Goal: Task Accomplishment & Management: Use online tool/utility

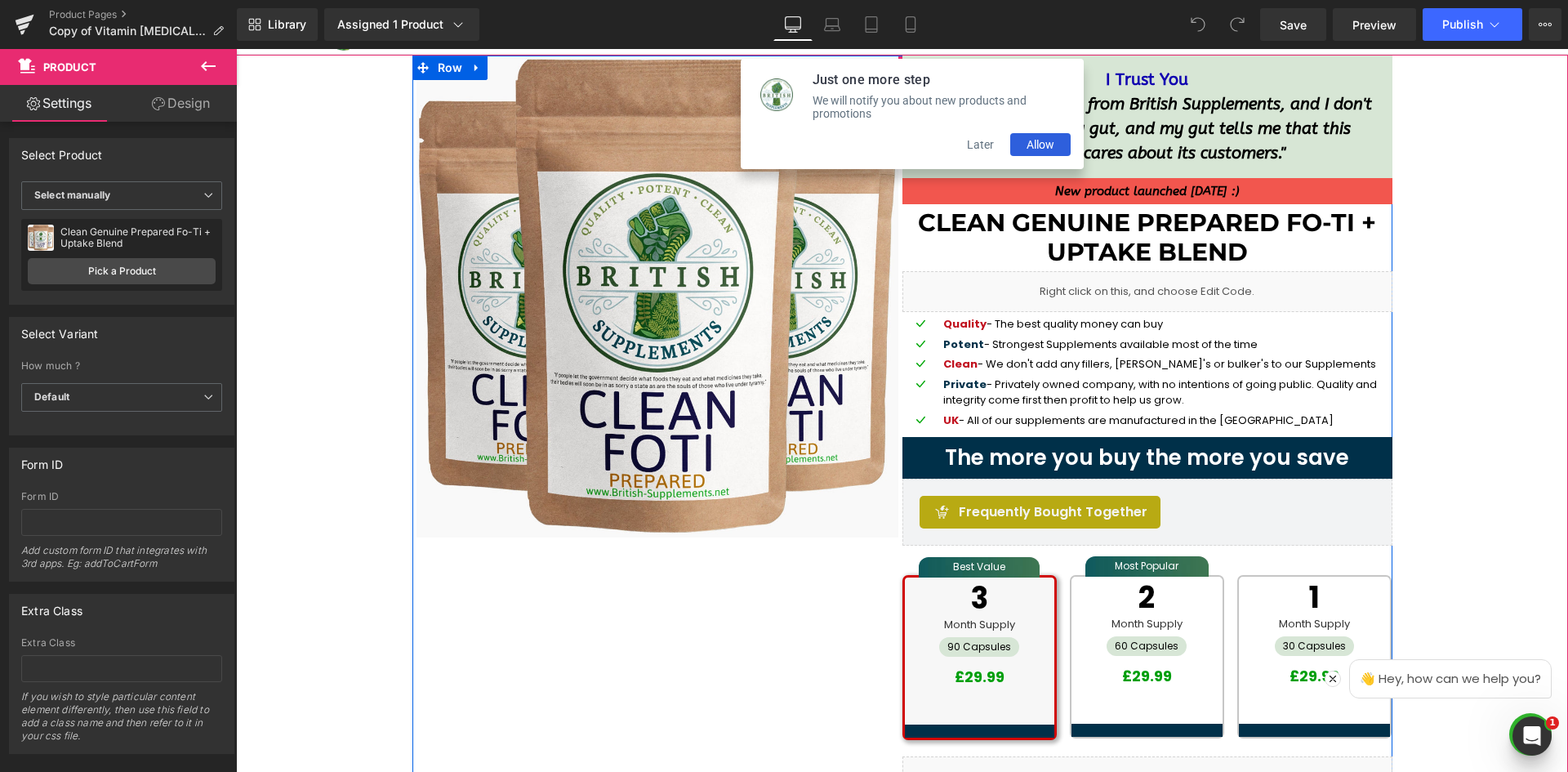
scroll to position [245, 0]
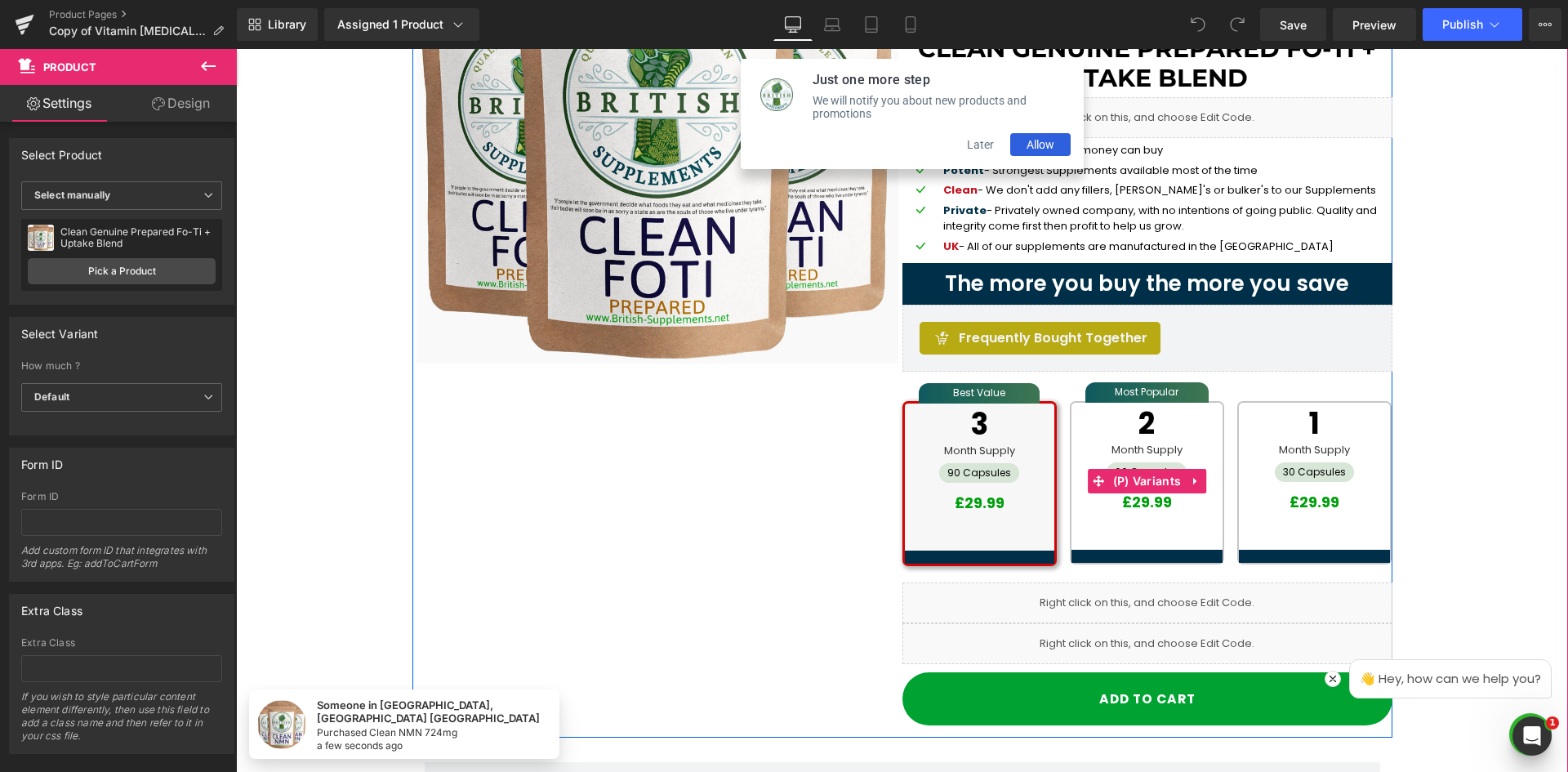
click at [1103, 530] on div at bounding box center [1147, 528] width 141 height 18
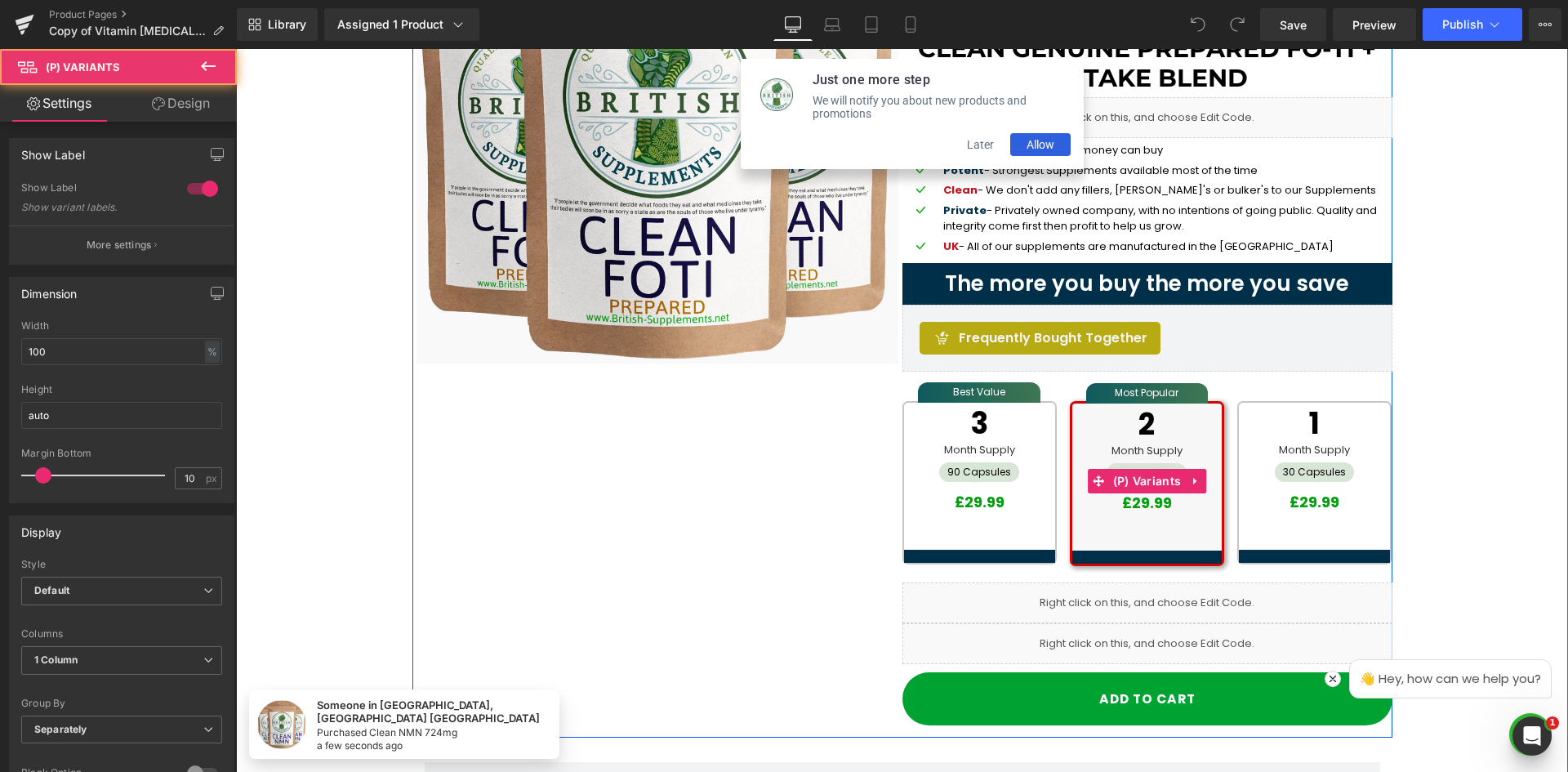
click at [937, 548] on div "Best Value 3 Month Supply 90 Capsules £29.99" at bounding box center [980, 483] width 154 height 164
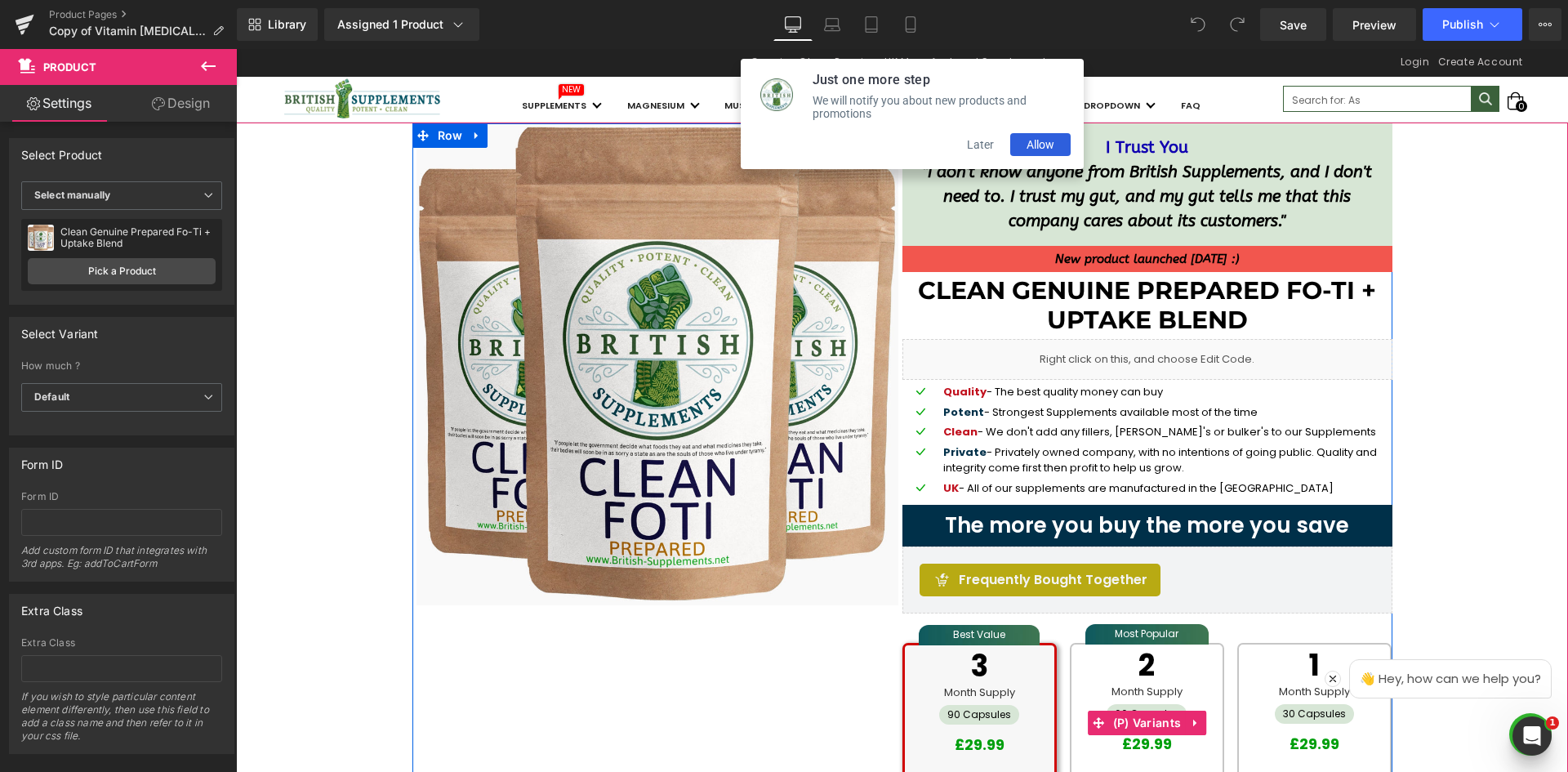
scroll to position [0, 0]
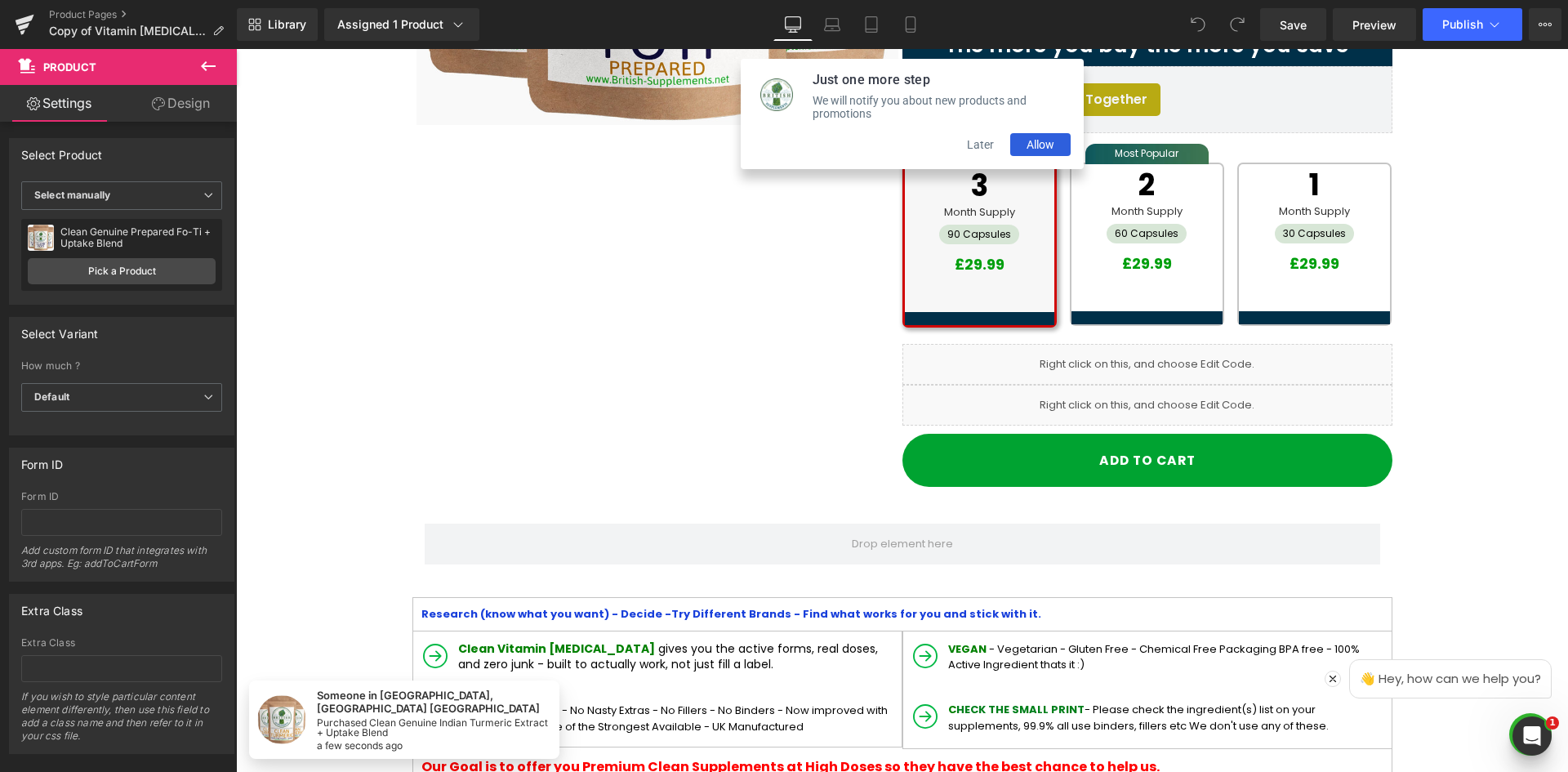
scroll to position [653, 0]
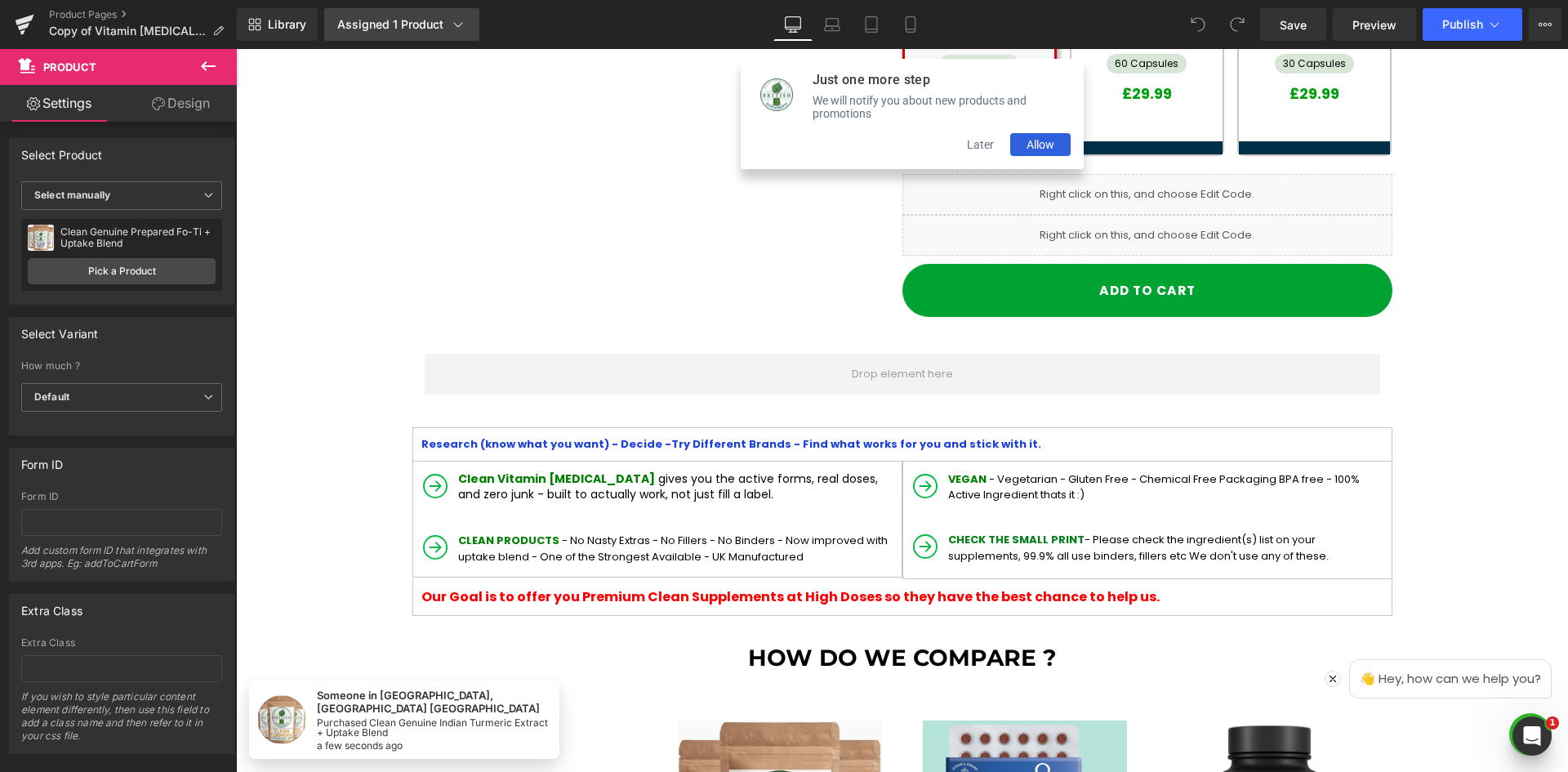
click at [414, 30] on div "Assigned 1 Product" at bounding box center [402, 25] width 129 height 17
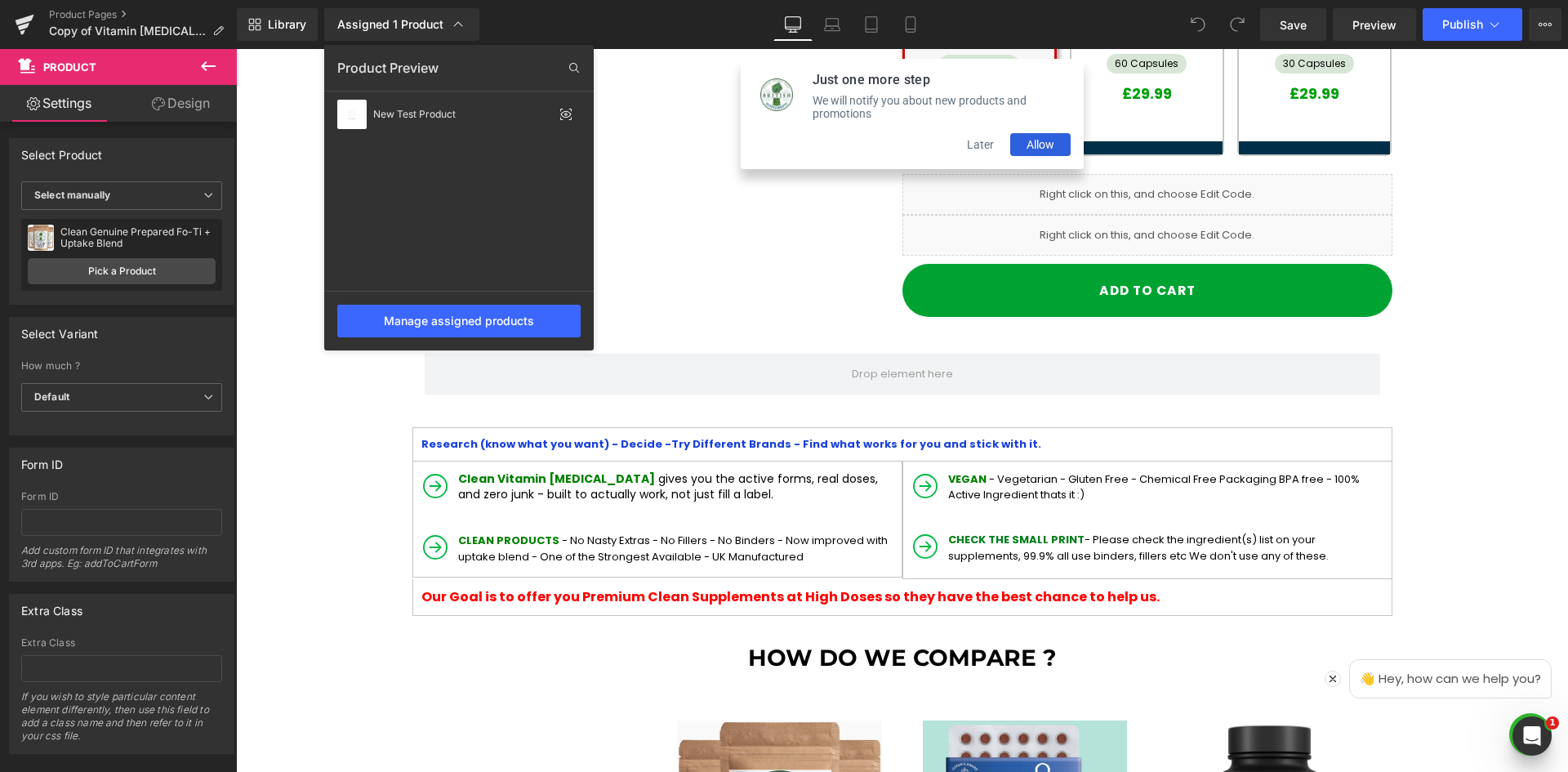
click at [690, 162] on div at bounding box center [902, 410] width 1332 height 723
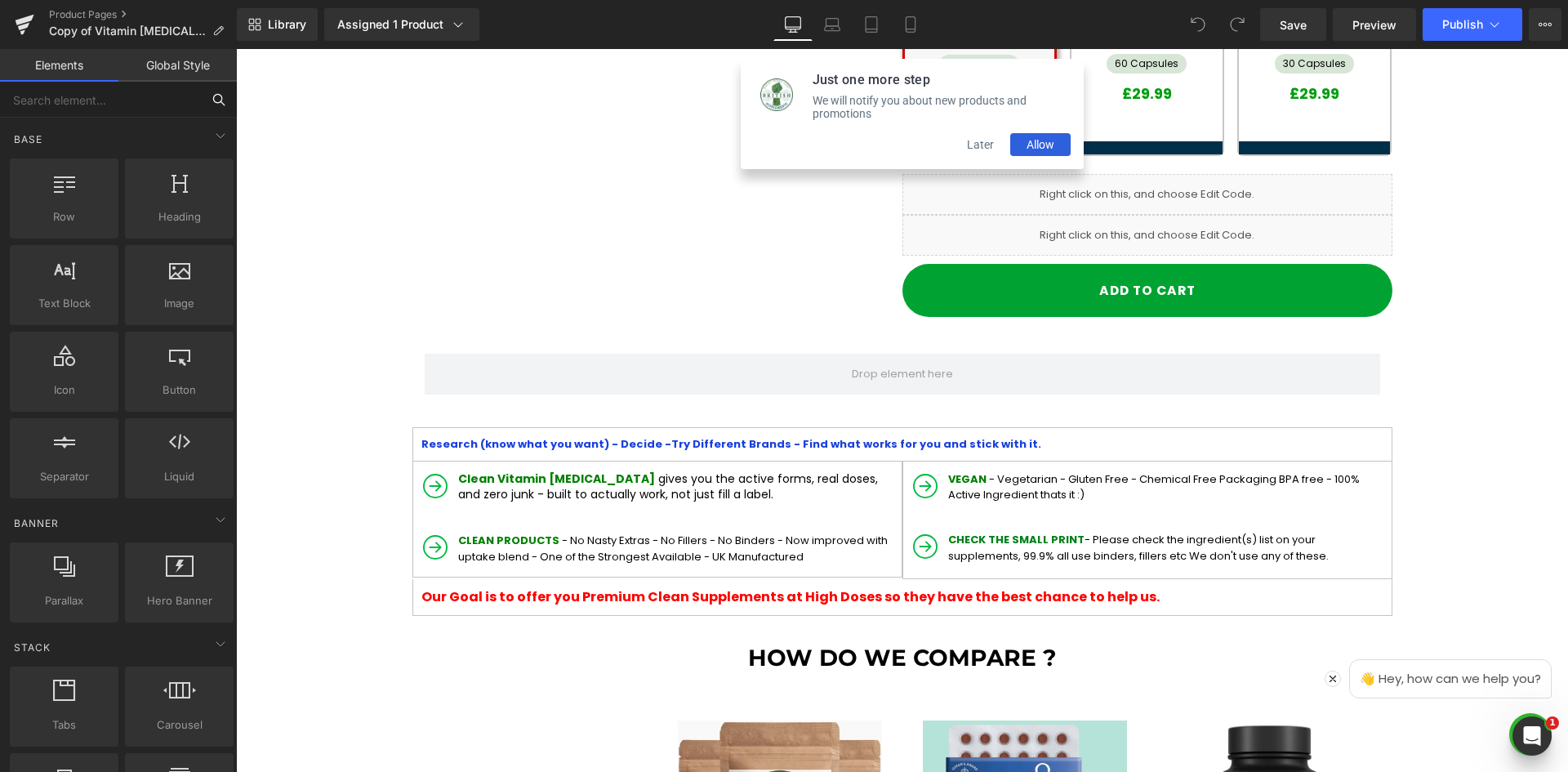
click at [171, 103] on input "text" at bounding box center [100, 100] width 201 height 36
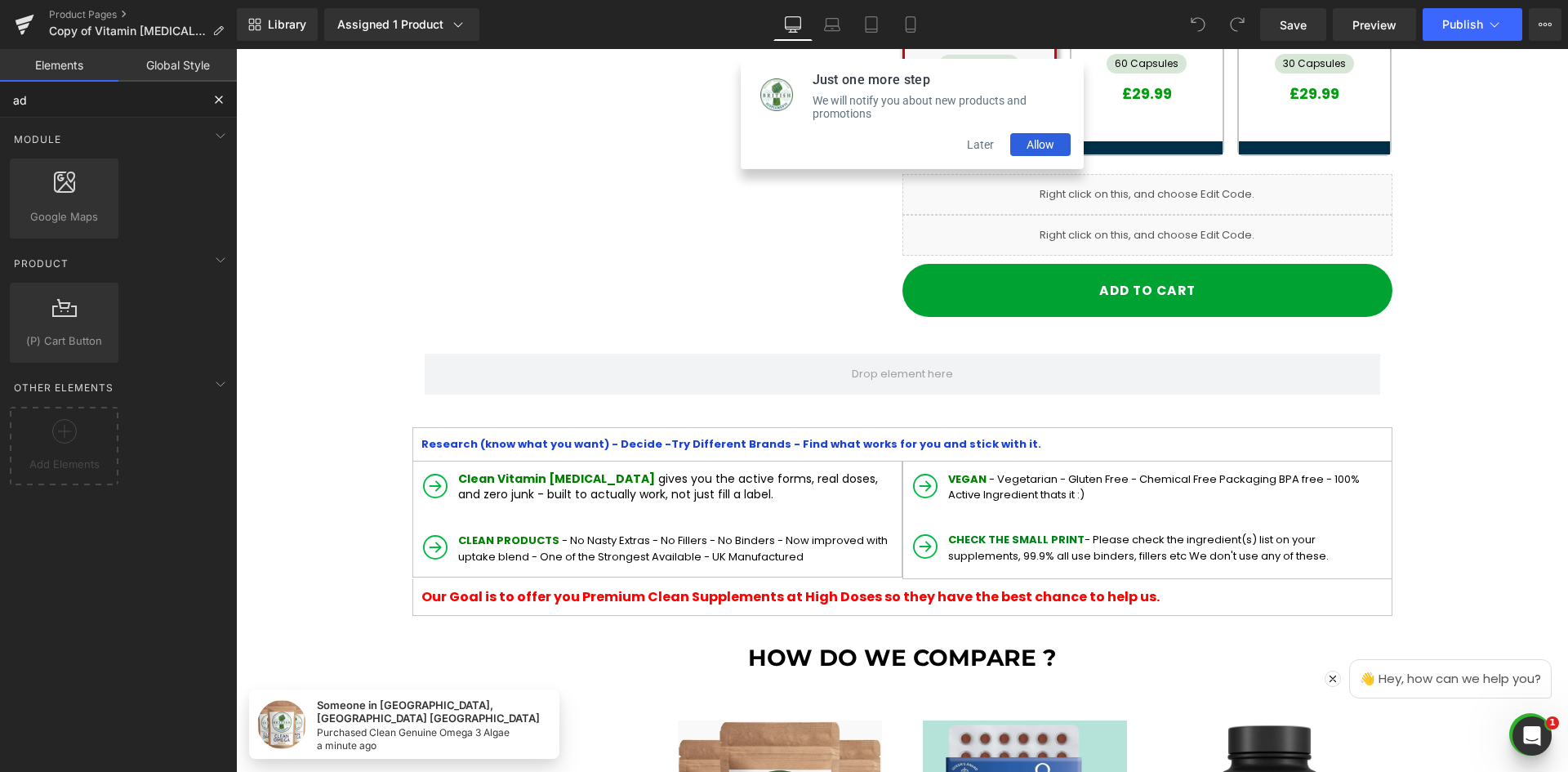
type input "a"
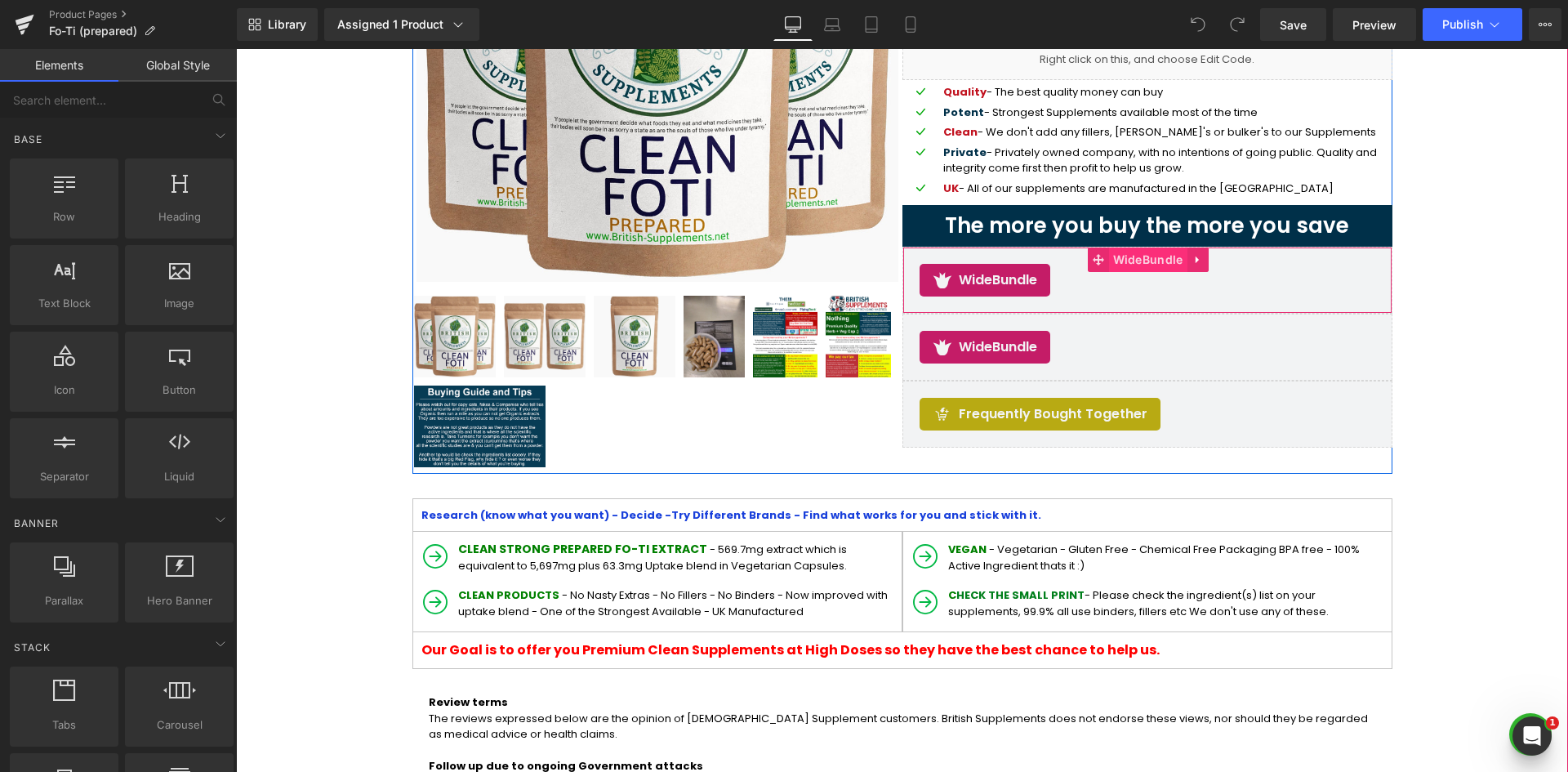
drag, startPoint x: 1148, startPoint y: 290, endPoint x: 1172, endPoint y: 268, distance: 32.6
